Goal: Book appointment/travel/reservation

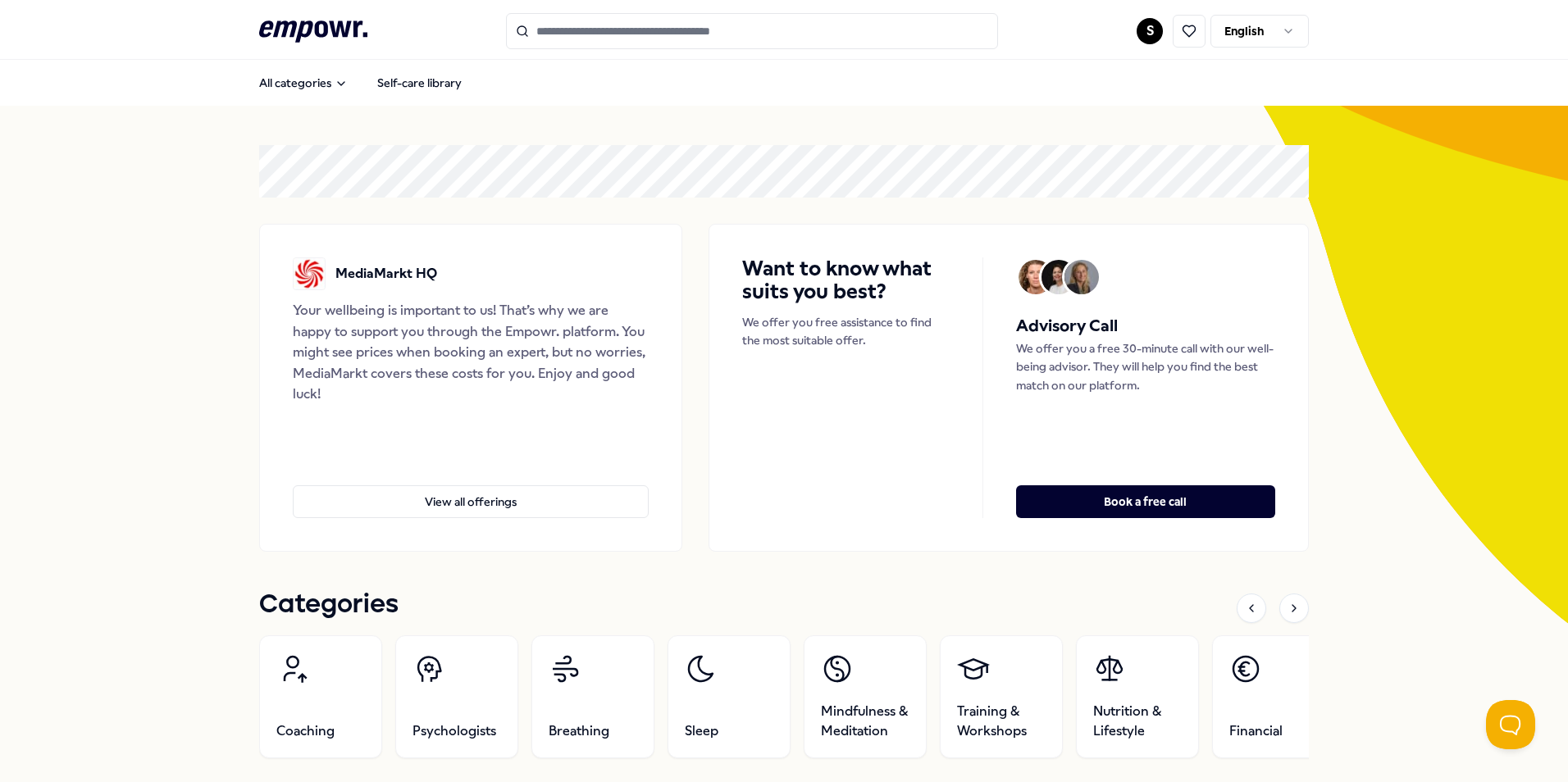
scroll to position [555, 0]
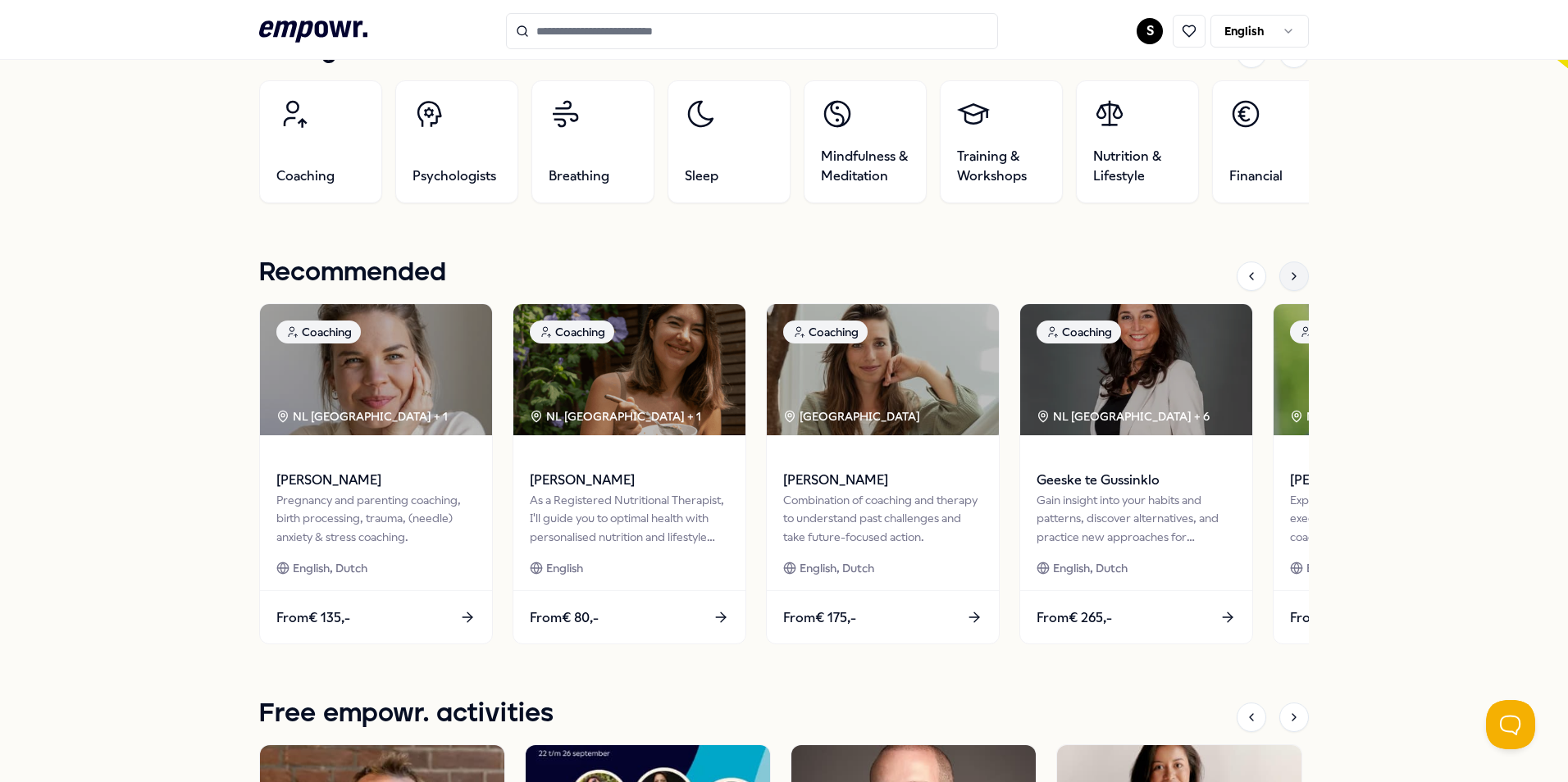
click at [1288, 286] on div at bounding box center [1294, 276] width 30 height 30
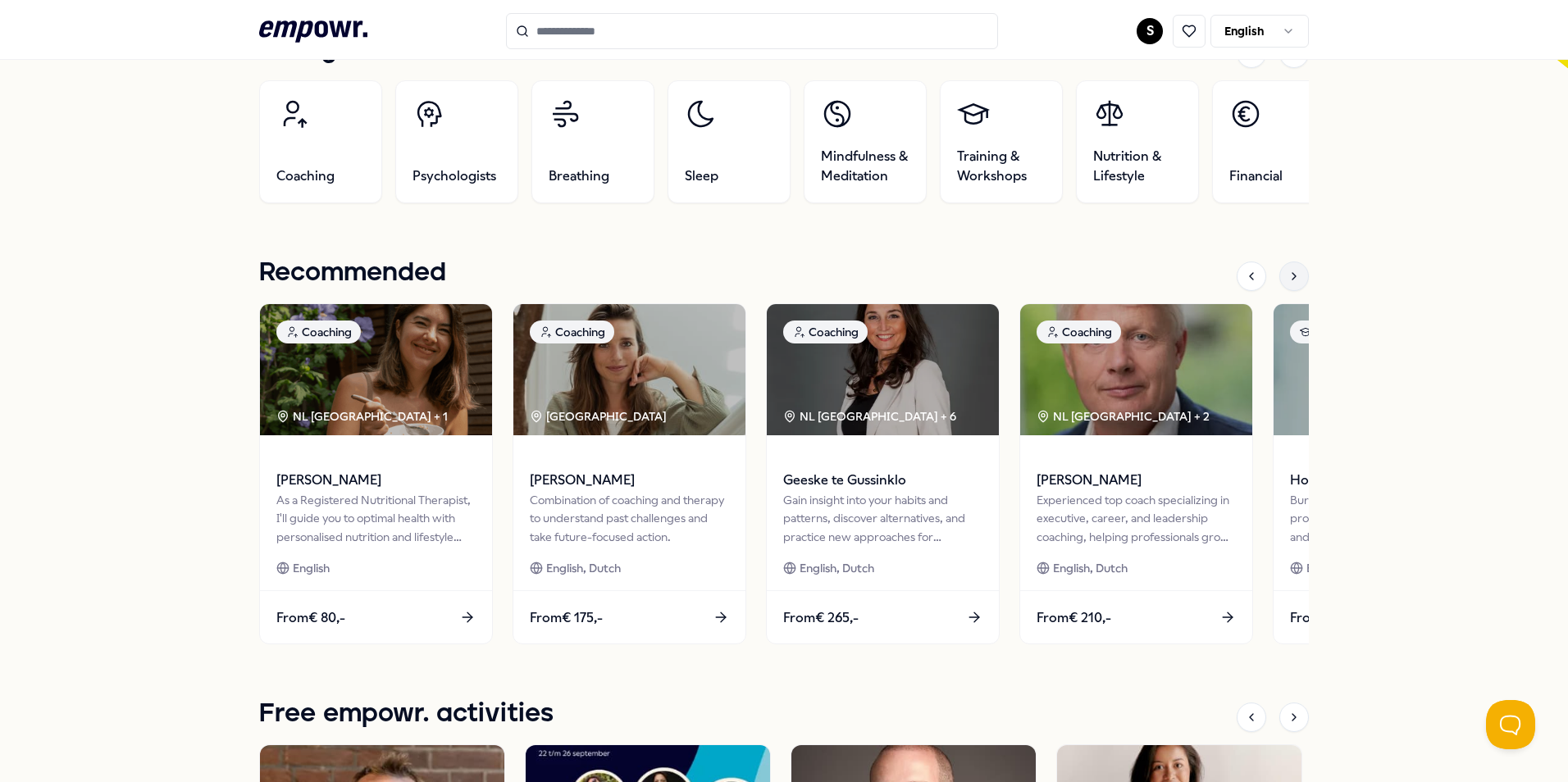
click at [1288, 286] on div at bounding box center [1294, 276] width 30 height 30
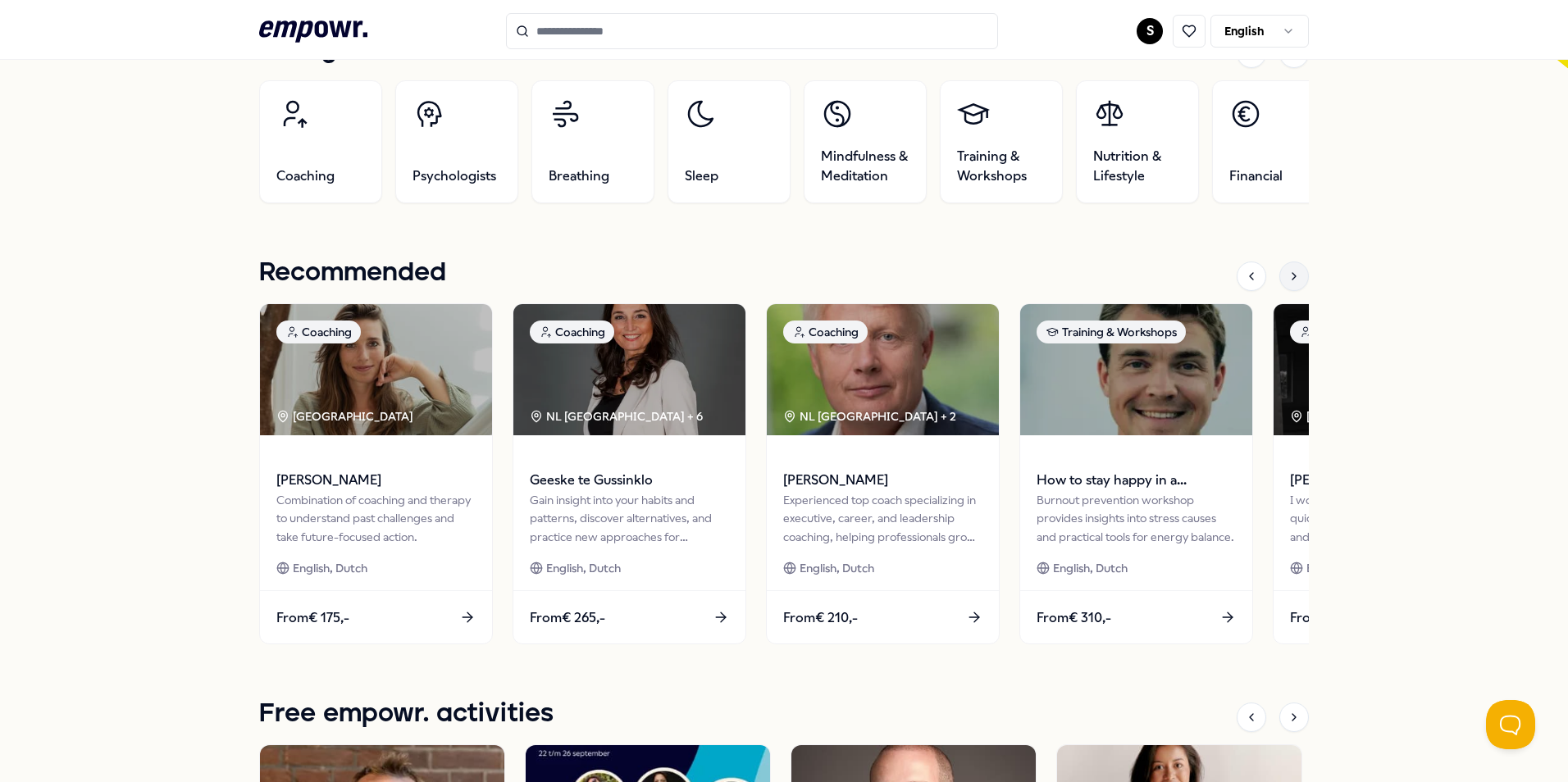
click at [1288, 286] on div at bounding box center [1294, 276] width 30 height 30
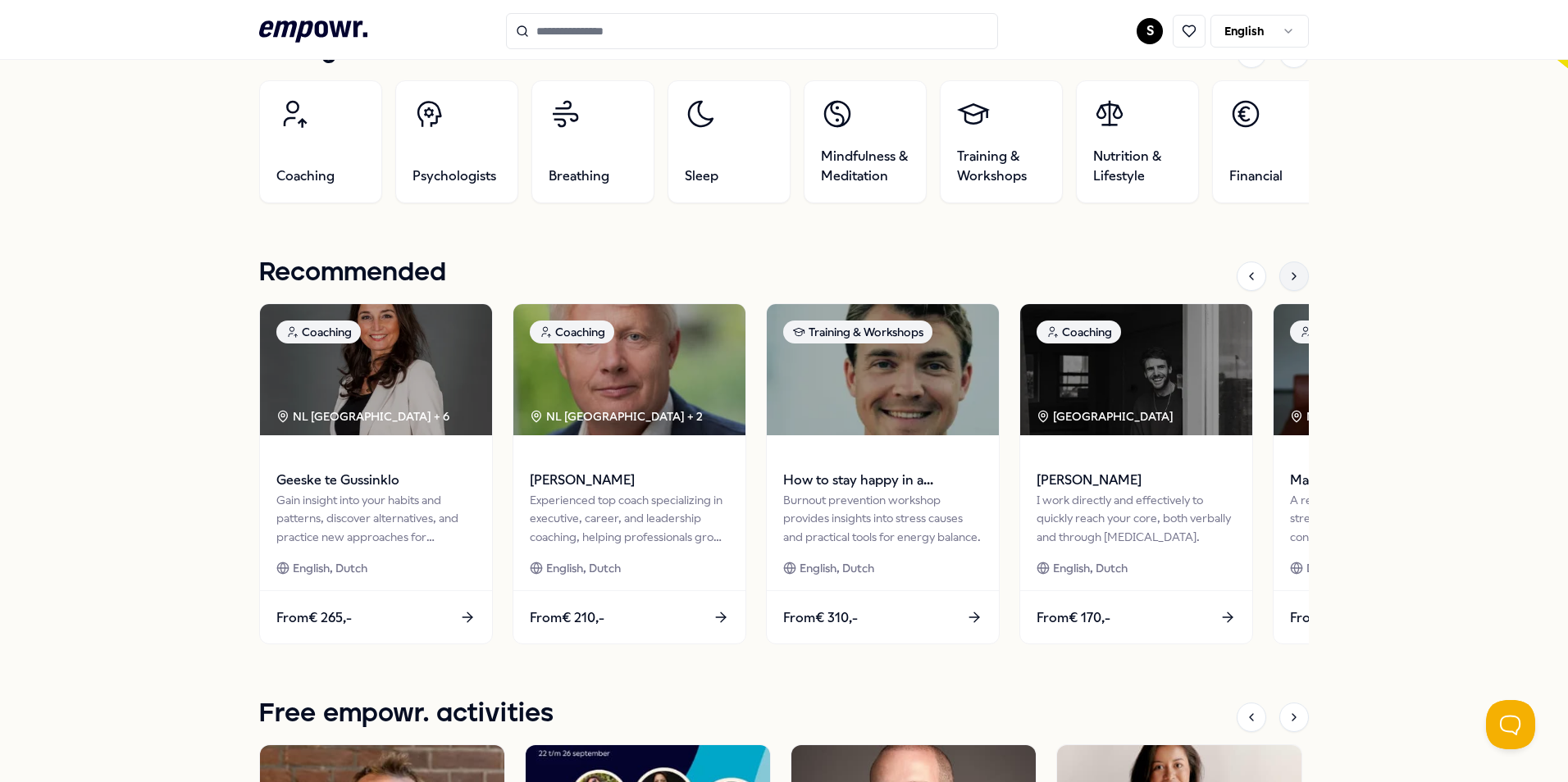
click at [1288, 286] on div at bounding box center [1294, 276] width 30 height 30
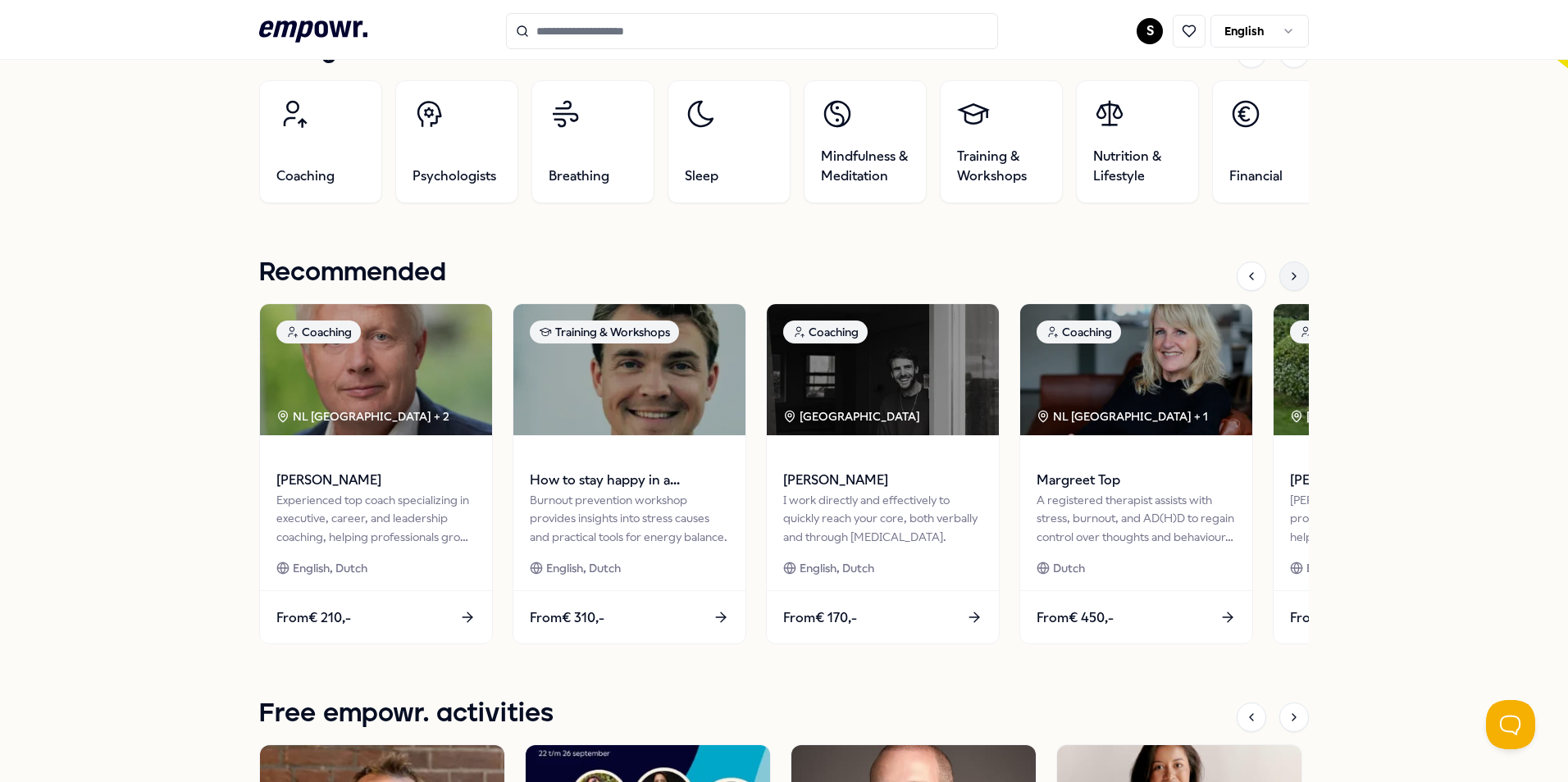
click at [1288, 286] on div at bounding box center [1294, 276] width 30 height 30
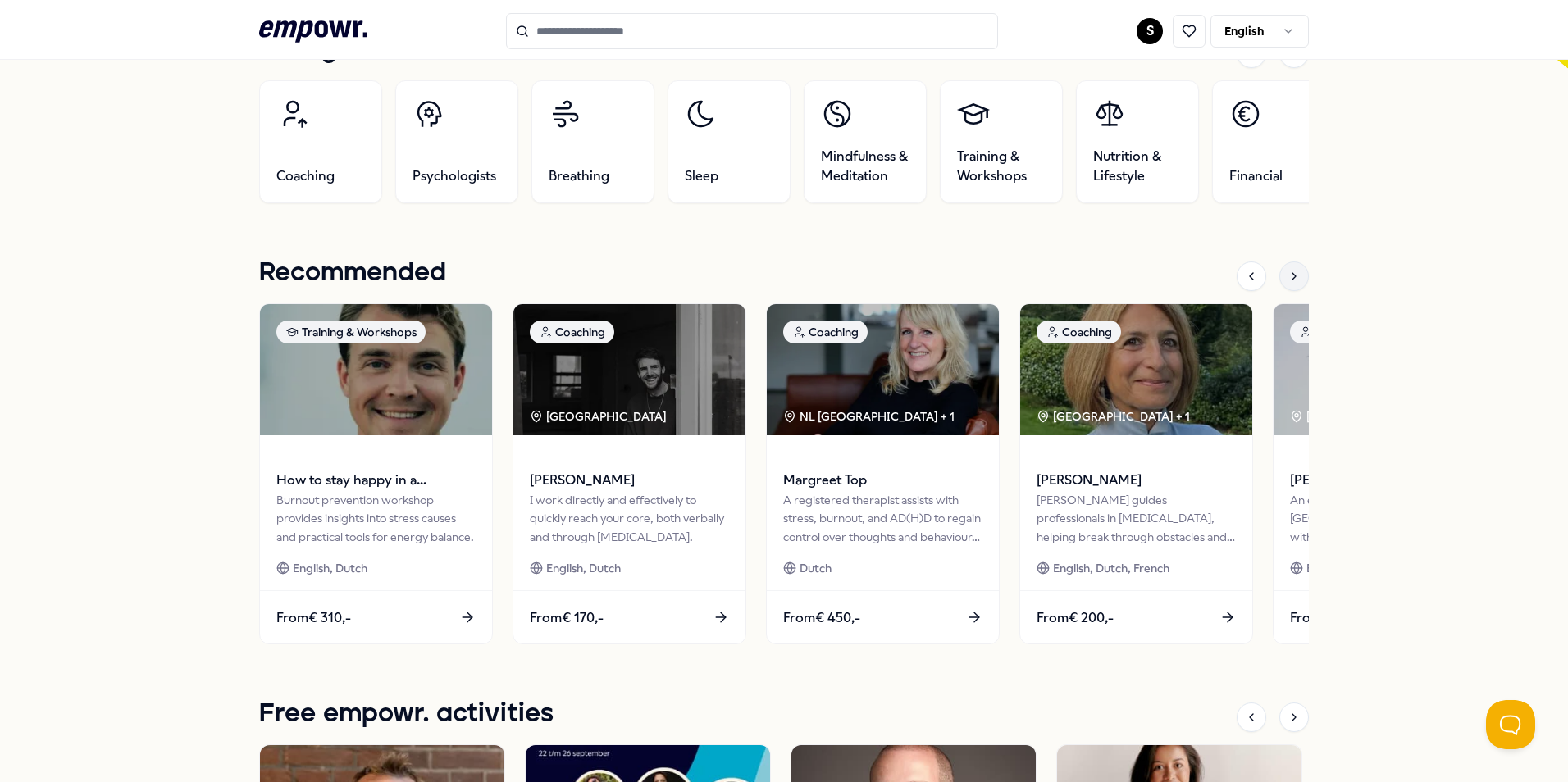
click at [1288, 286] on div at bounding box center [1294, 276] width 30 height 30
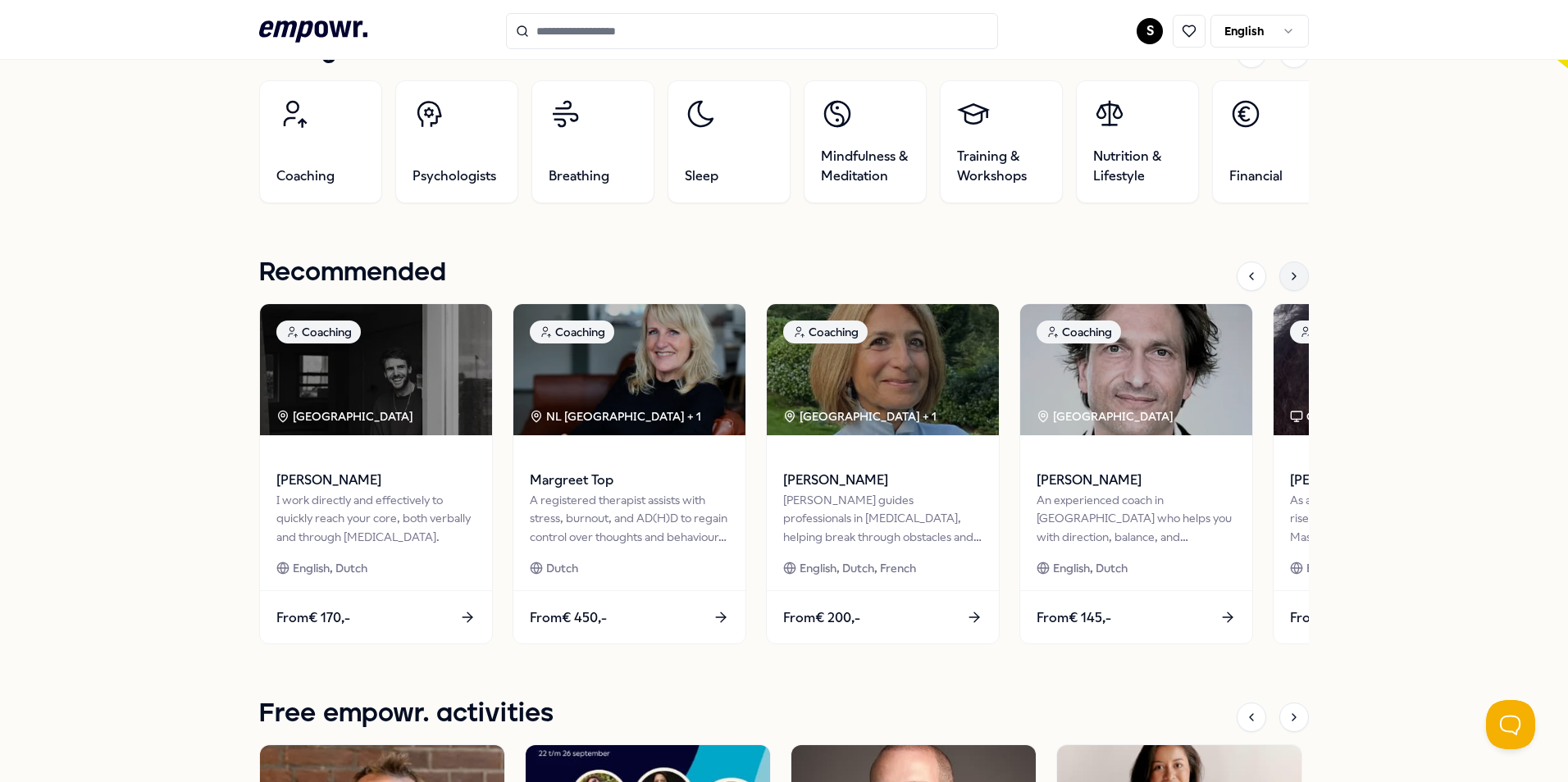
click at [1288, 286] on div at bounding box center [1294, 276] width 30 height 30
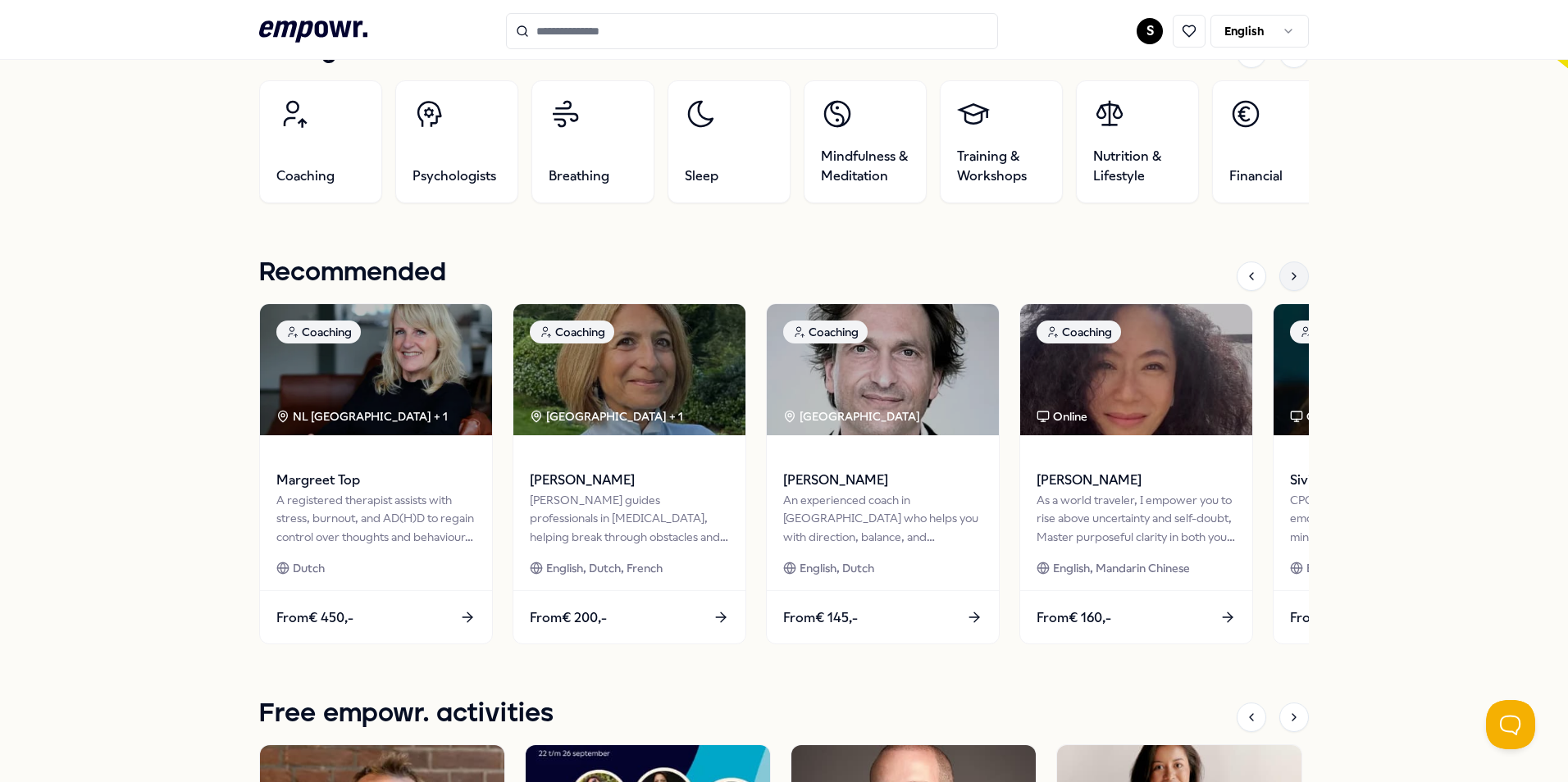
click at [1295, 272] on div at bounding box center [1294, 276] width 30 height 30
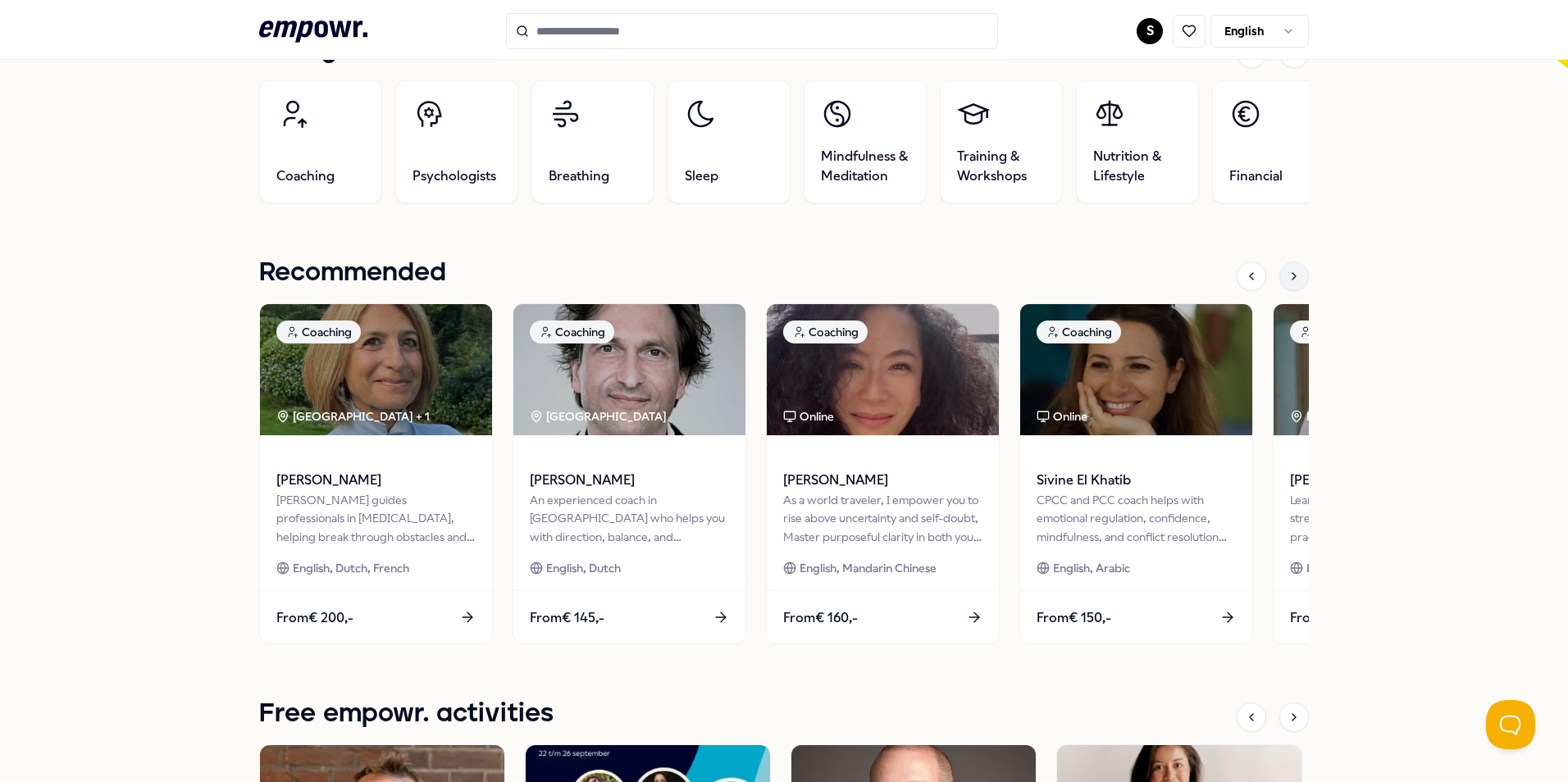
click at [1295, 272] on div at bounding box center [1294, 276] width 30 height 30
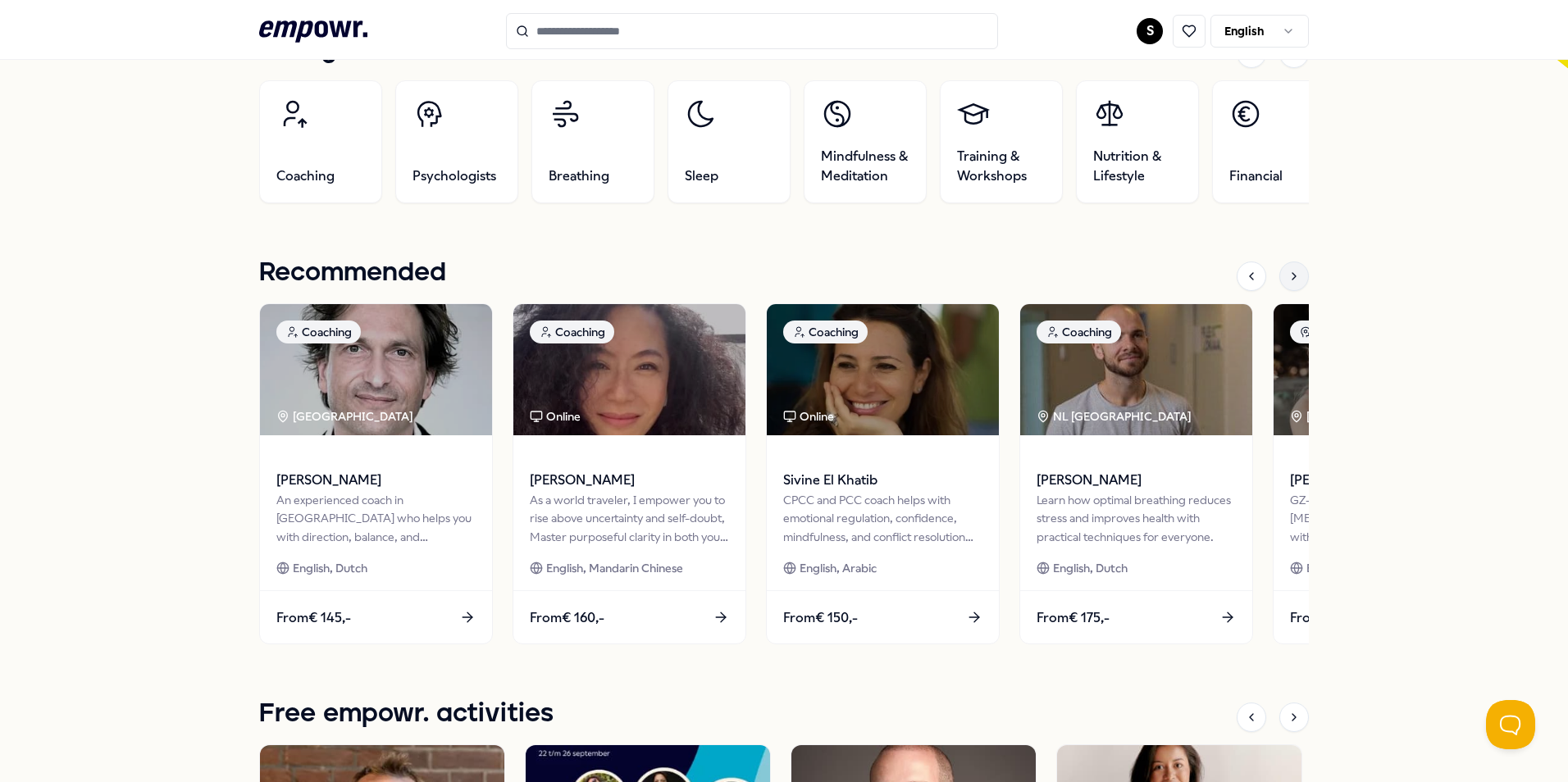
click at [1295, 272] on div at bounding box center [1294, 276] width 30 height 30
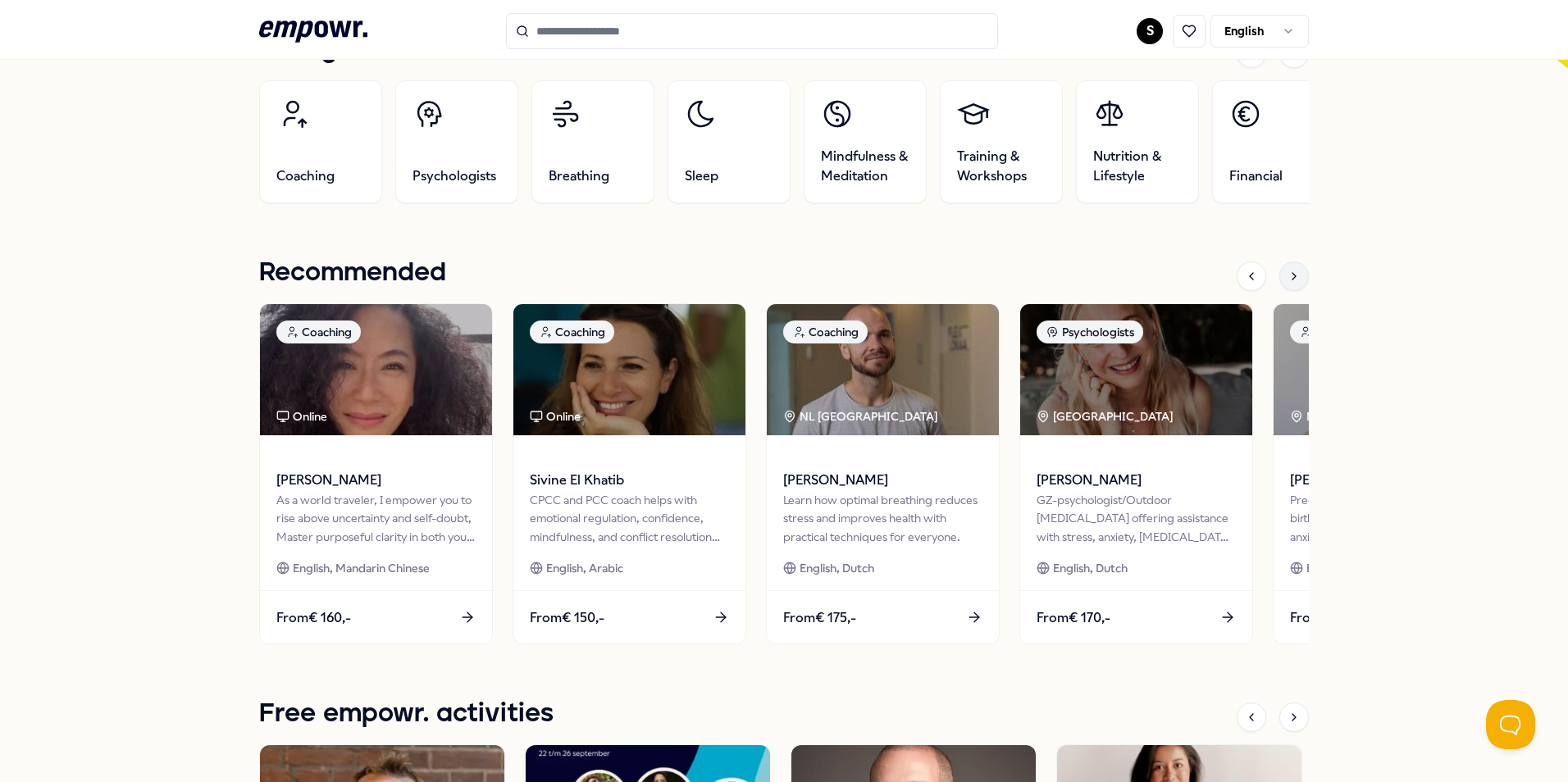
click at [1295, 272] on div at bounding box center [1294, 276] width 30 height 30
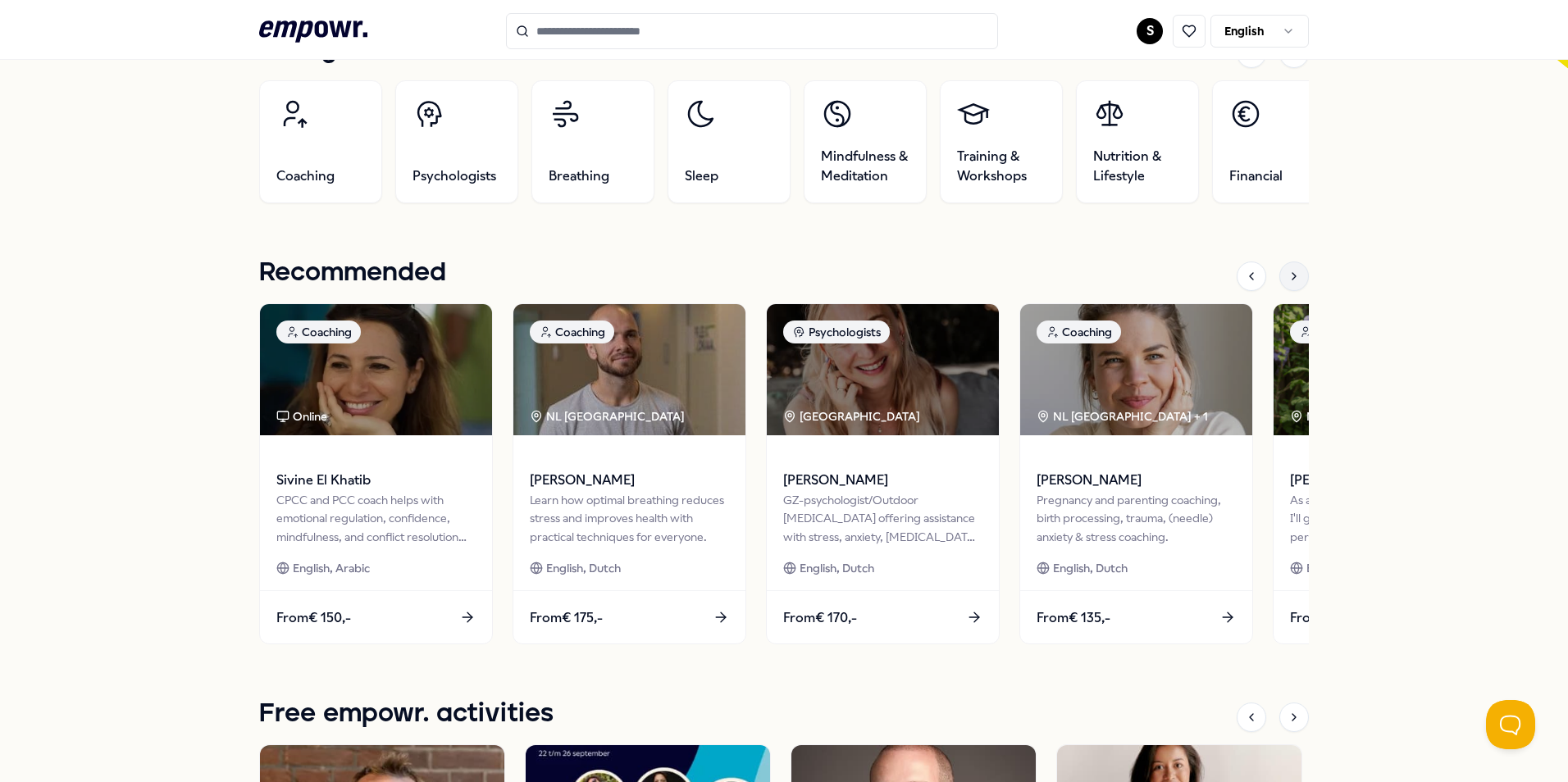
click at [1295, 272] on div at bounding box center [1294, 276] width 30 height 30
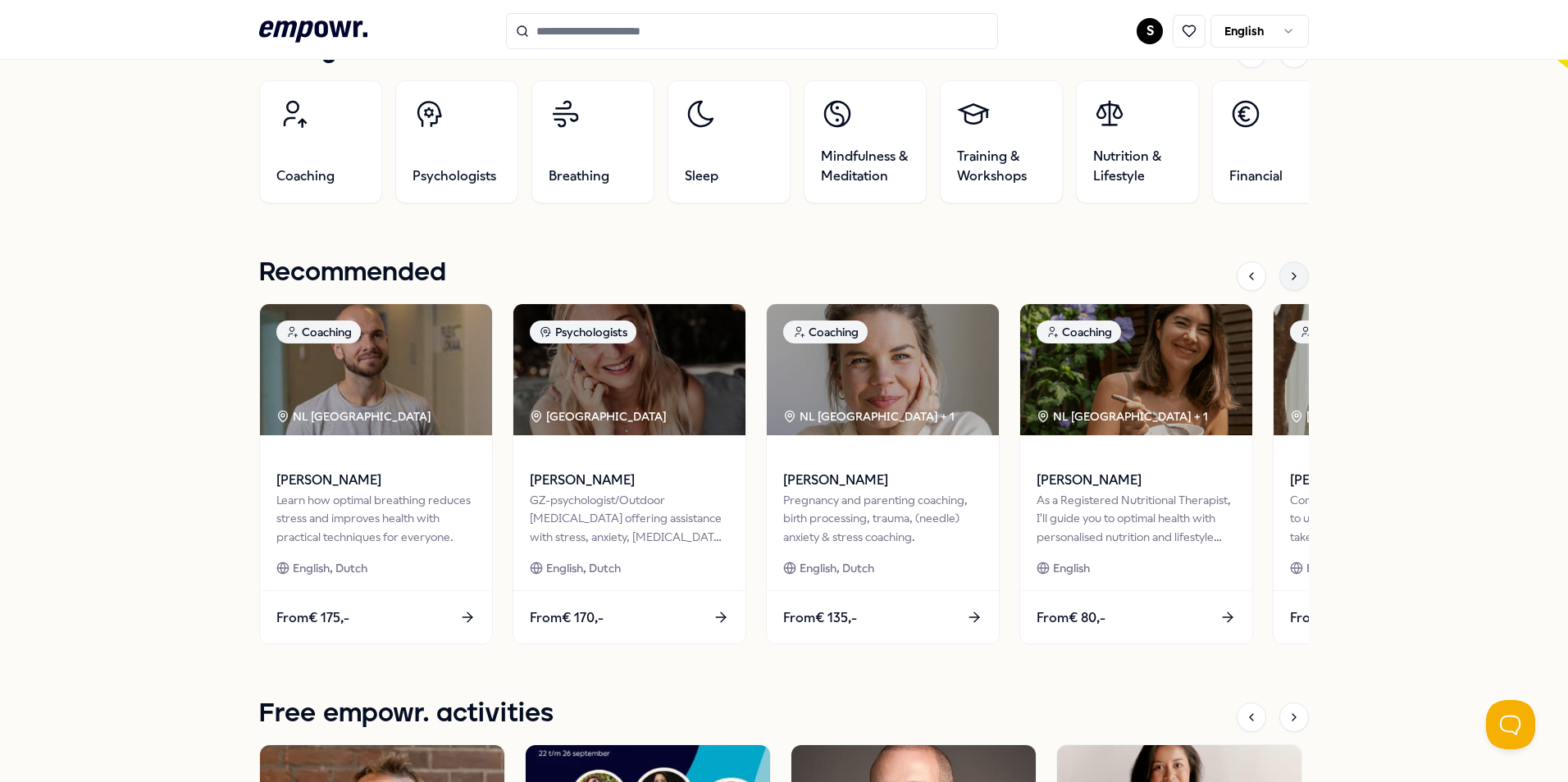
click at [1295, 272] on div at bounding box center [1294, 276] width 30 height 30
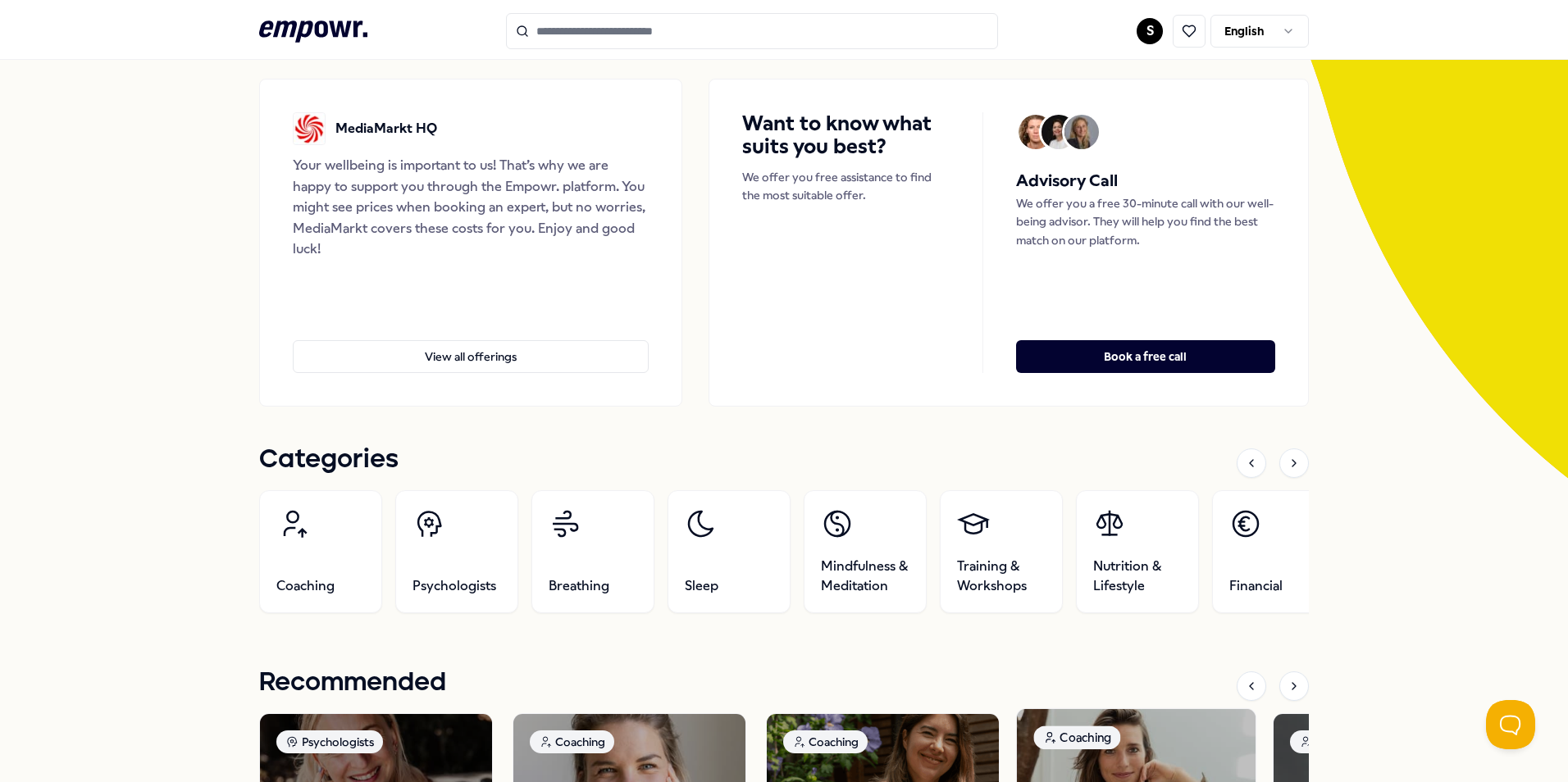
scroll to position [0, 0]
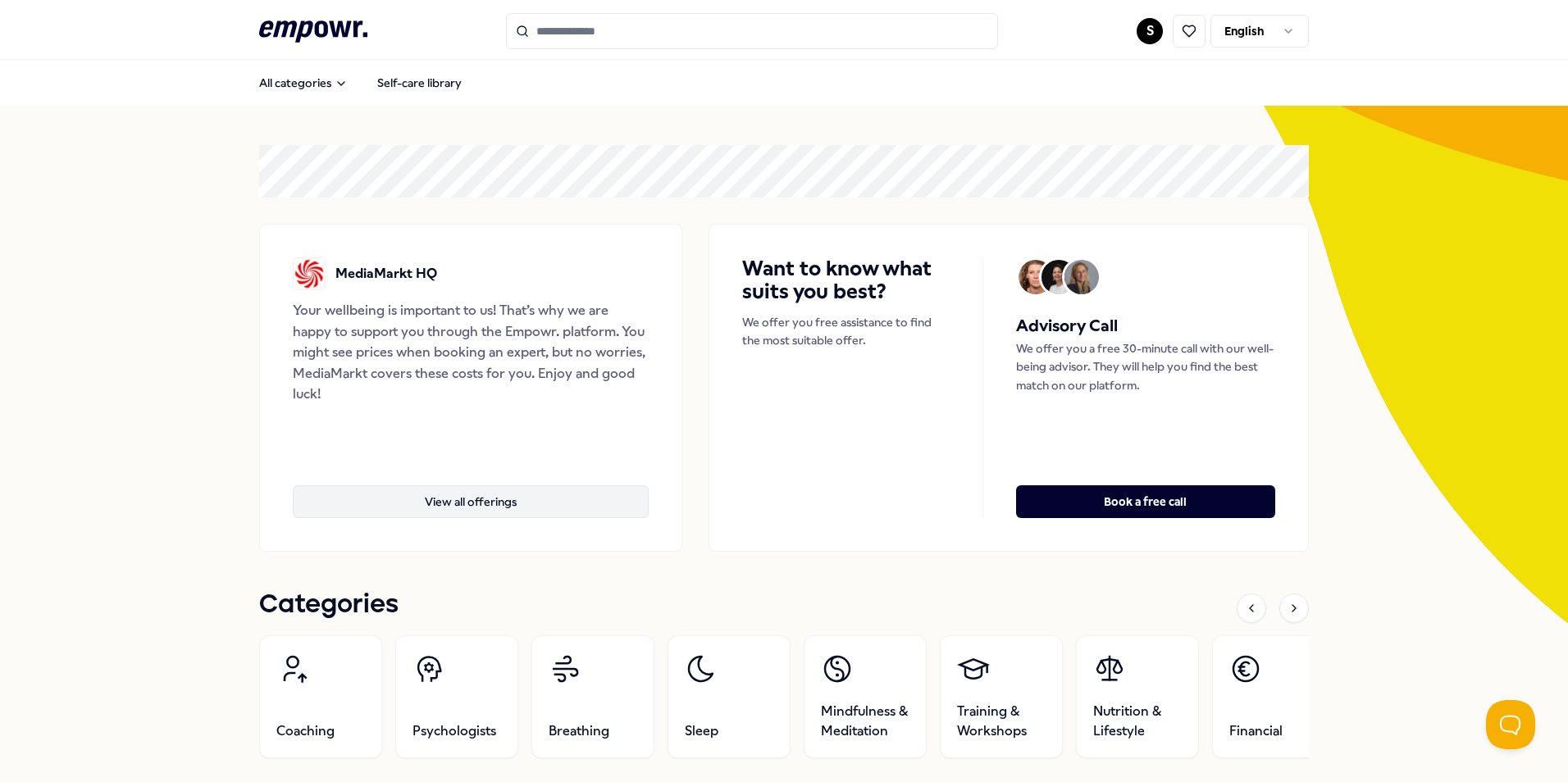
click at [422, 488] on button "View all offerings" at bounding box center [471, 501] width 356 height 32
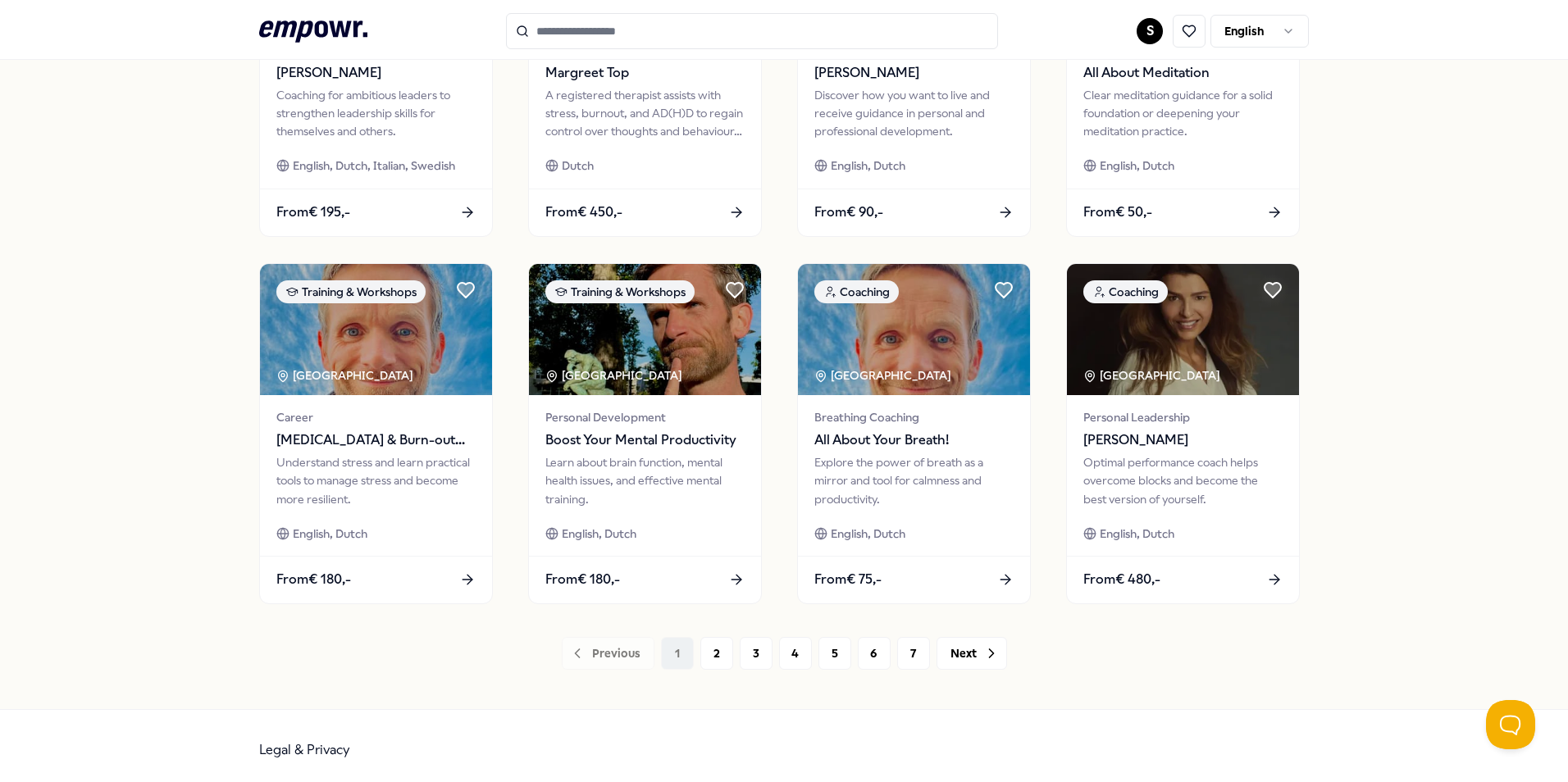
scroll to position [685, 0]
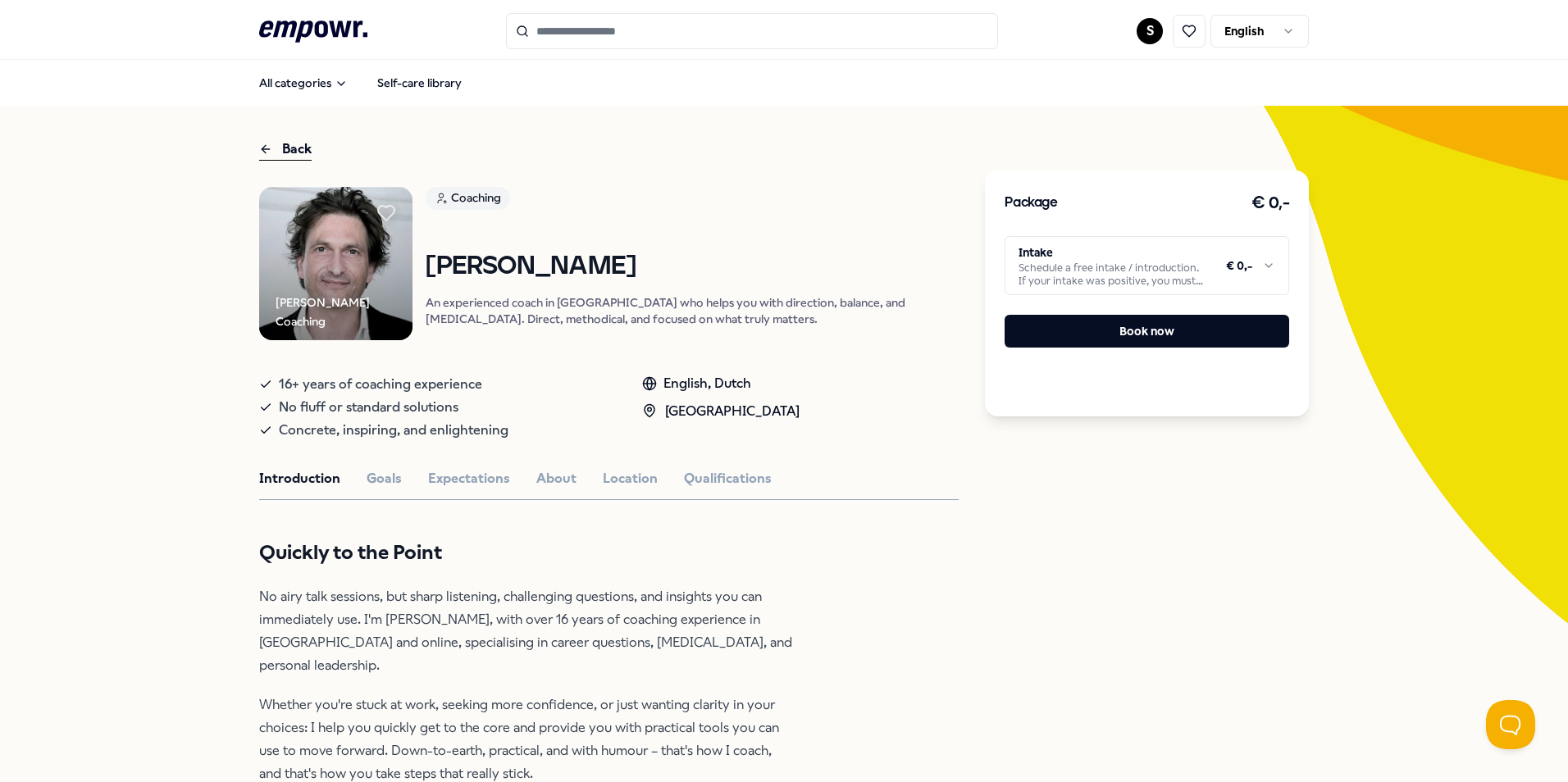
click at [1079, 296] on div "Package € 0,- Intake Schedule a free intake / introduction. If your intake was …" at bounding box center [1147, 293] width 324 height 246
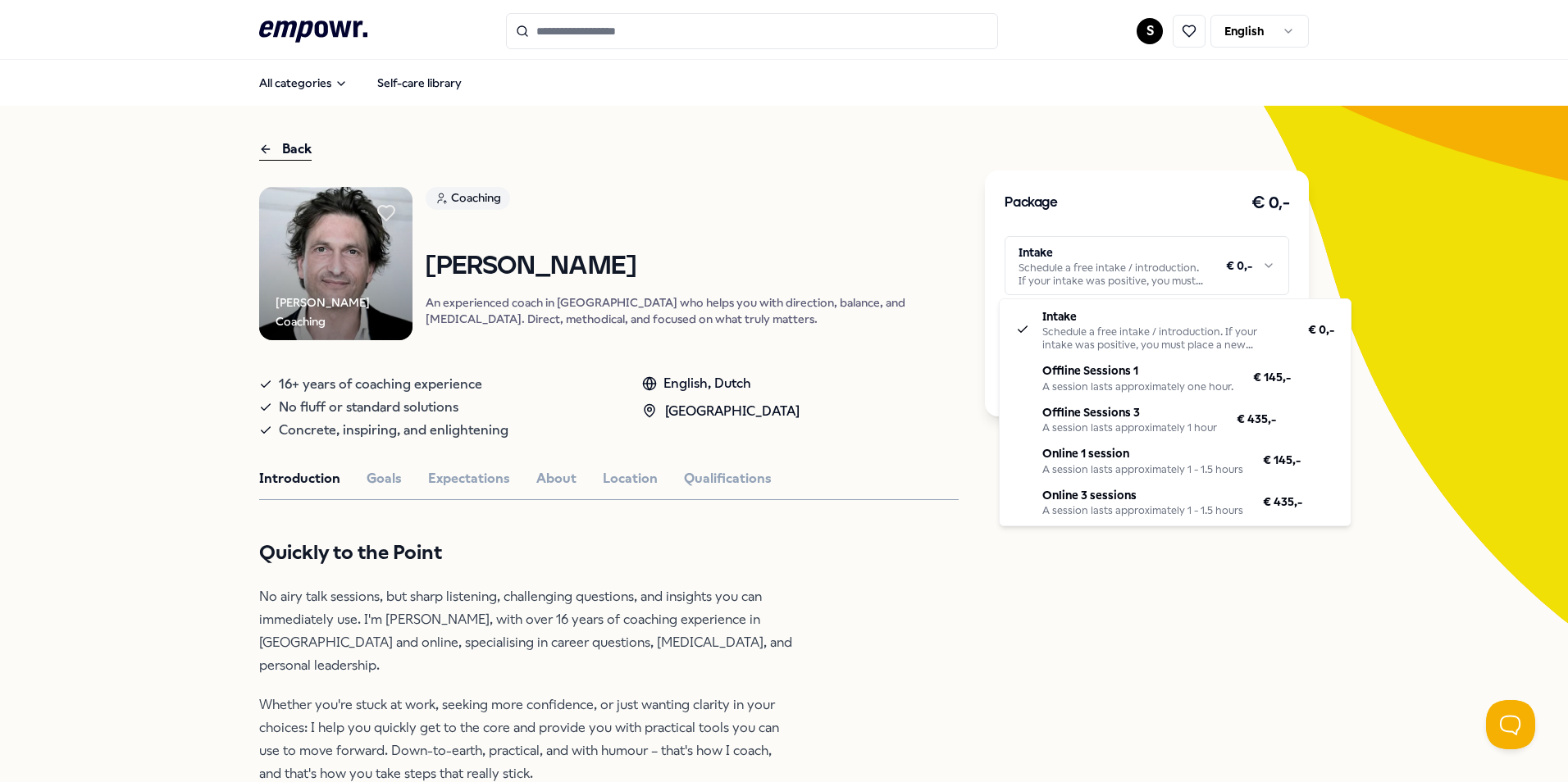
click at [1082, 289] on html ".empowr-logo_svg__cls-1{fill:#03032f} S English All categories Self-care librar…" at bounding box center [784, 391] width 1568 height 782
click at [932, 420] on html ".empowr-logo_svg__cls-1{fill:#03032f} S English All categories Self-care librar…" at bounding box center [784, 391] width 1568 height 782
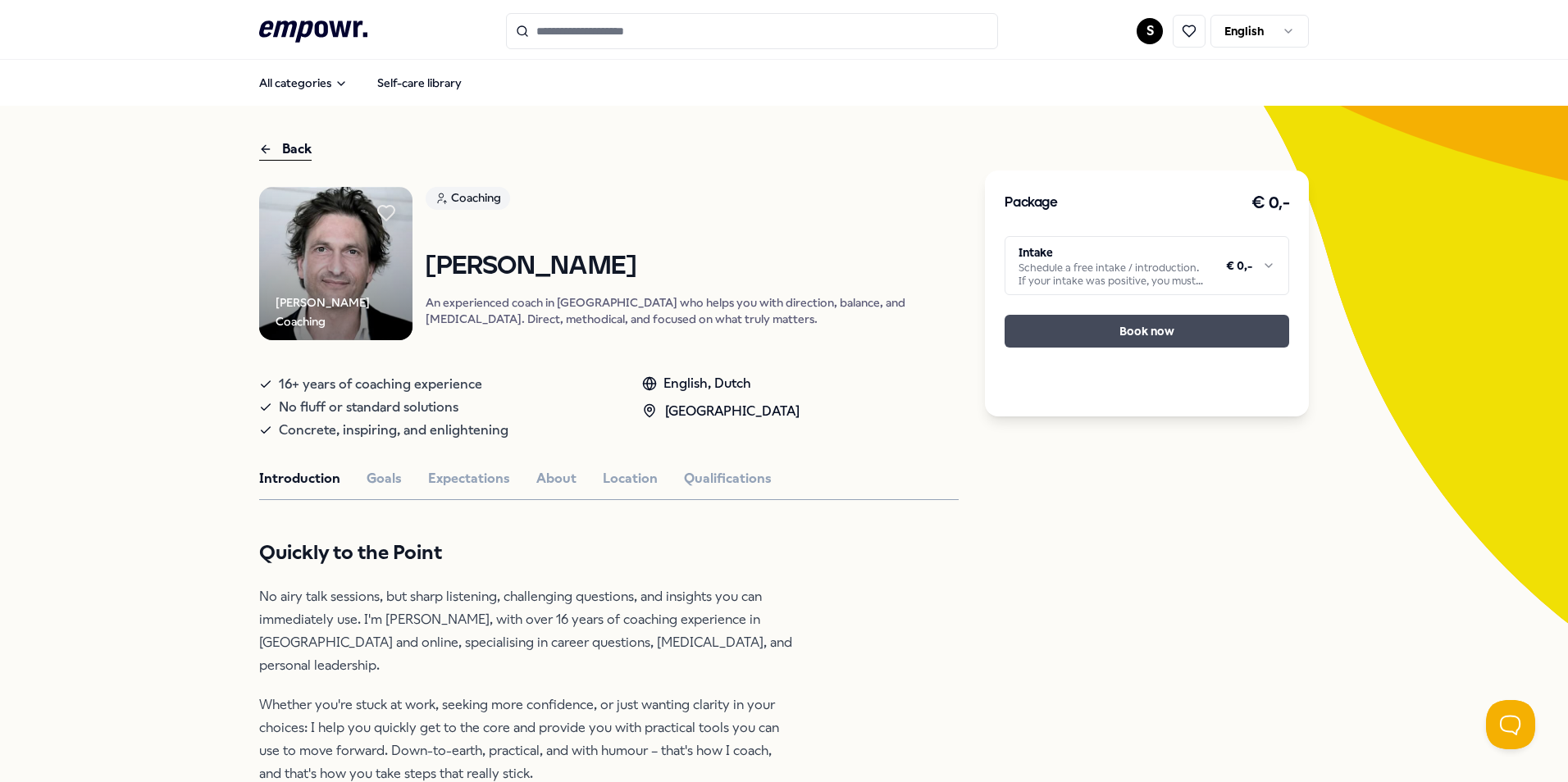
click at [1156, 323] on button "Book now" at bounding box center [1147, 330] width 285 height 32
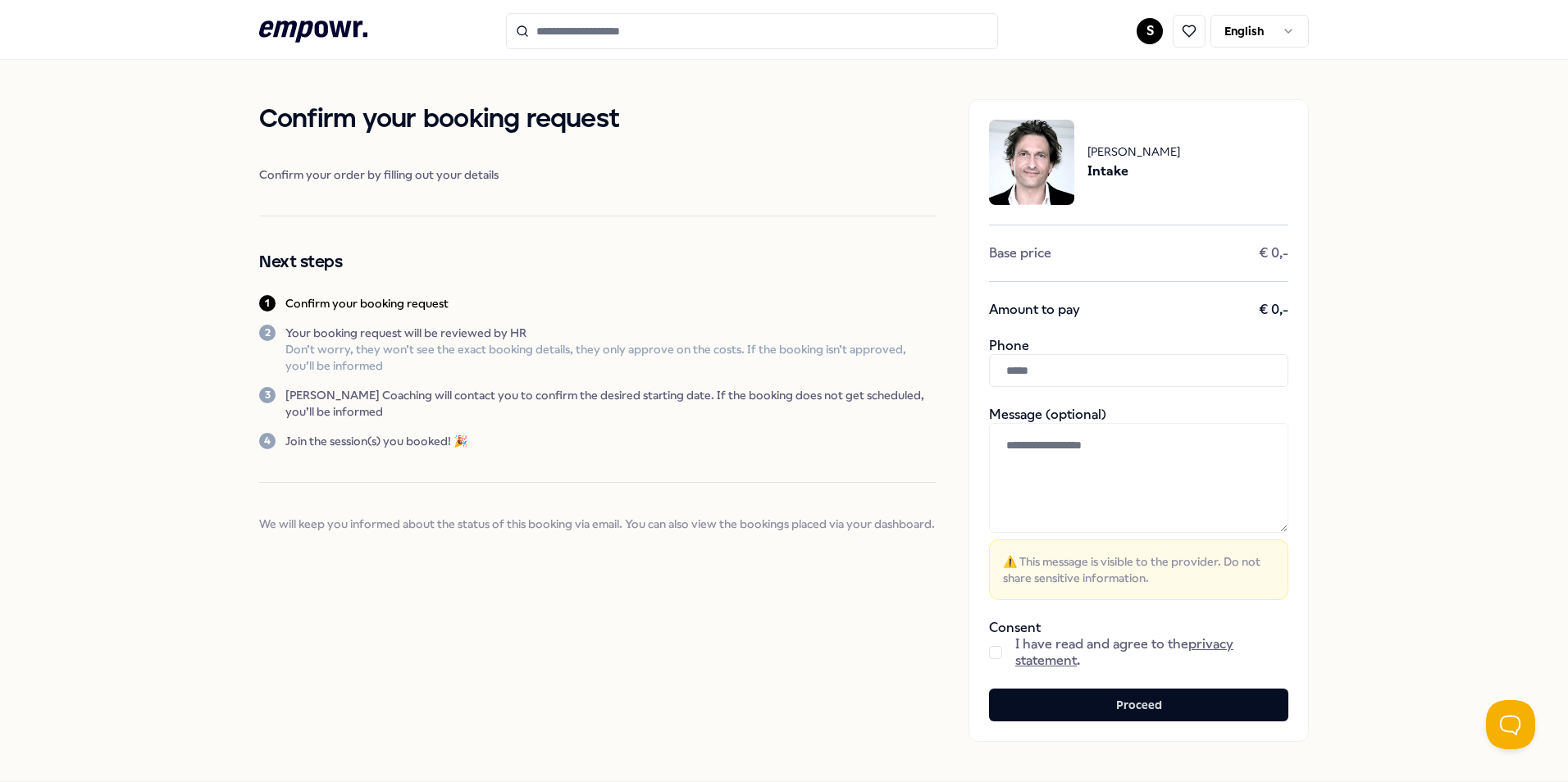
click at [1028, 365] on input "text" at bounding box center [1138, 370] width 300 height 32
type input "**********"
click at [1380, 541] on div "**********" at bounding box center [784, 421] width 1568 height 722
click at [1092, 648] on span "I have read and agree to the privacy statement ." at bounding box center [1151, 652] width 273 height 32
click at [992, 653] on button "button" at bounding box center [996, 653] width 13 height 13
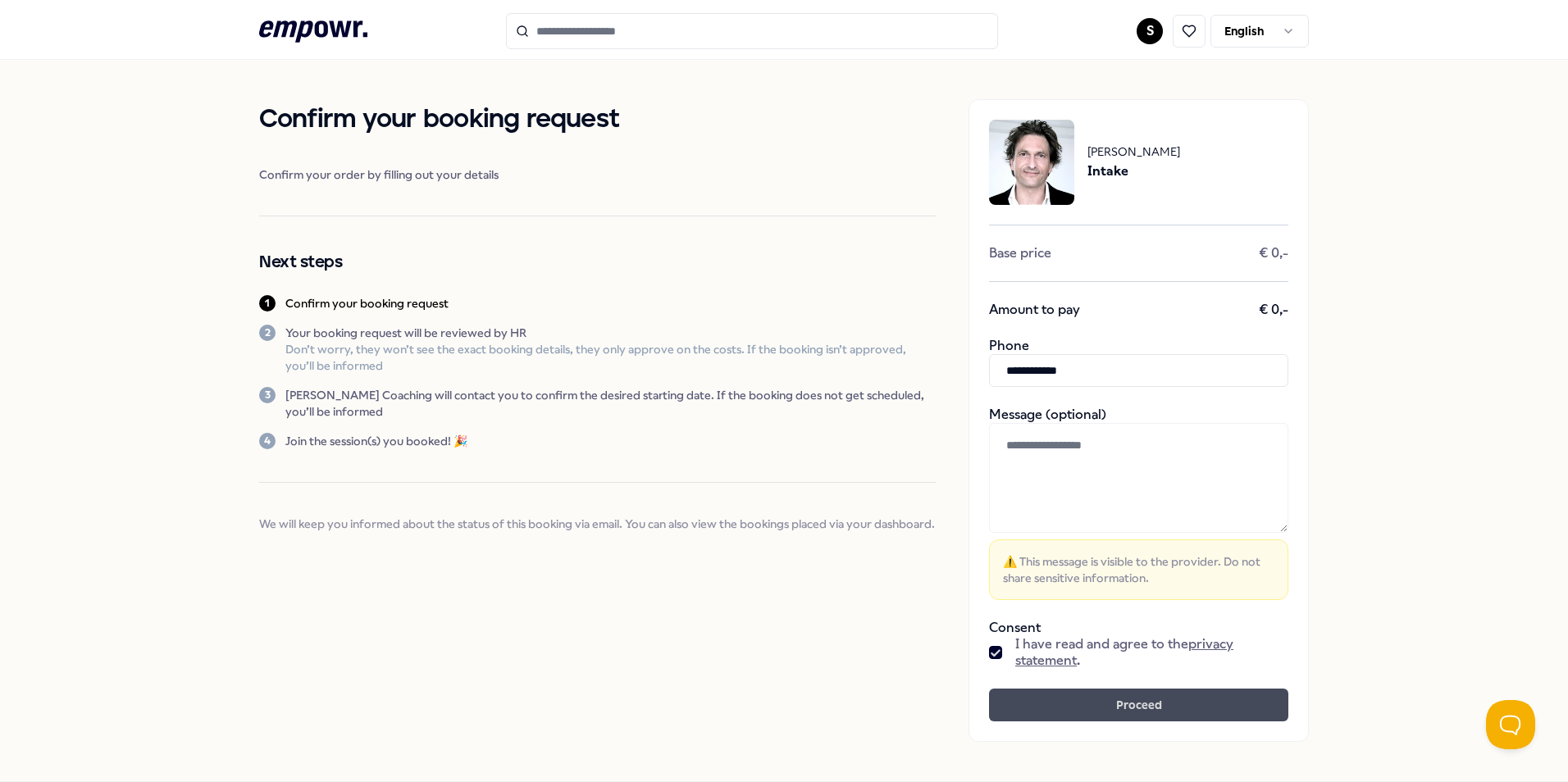
click at [1085, 712] on button "Proceed" at bounding box center [1138, 705] width 300 height 32
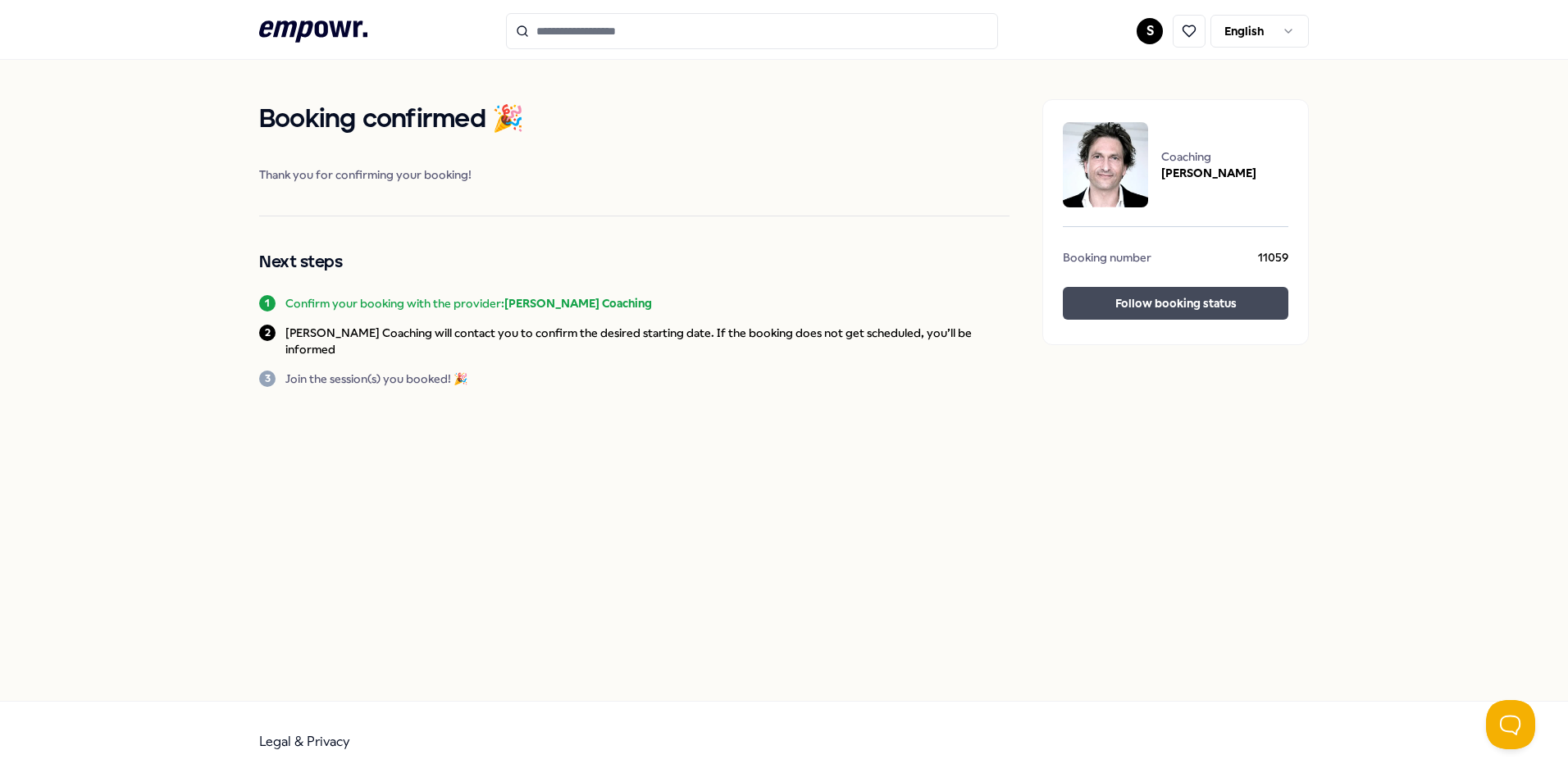
click at [1127, 293] on button "Follow booking status" at bounding box center [1176, 302] width 225 height 32
